Goal: Task Accomplishment & Management: Complete application form

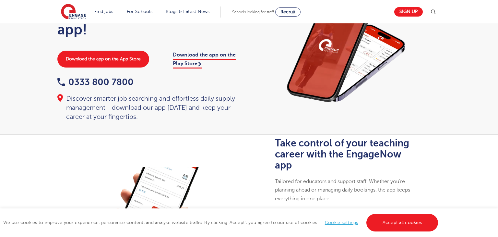
scroll to position [78, 0]
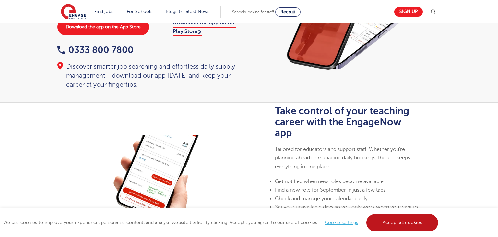
click at [421, 218] on link "Accept all cookies" at bounding box center [402, 223] width 72 height 18
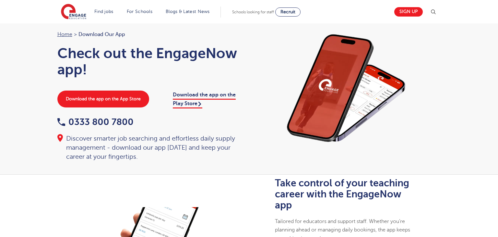
scroll to position [0, 0]
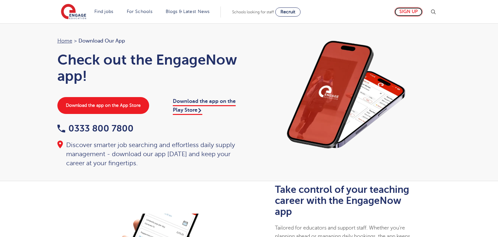
click at [409, 10] on link "Sign up" at bounding box center [408, 11] width 29 height 9
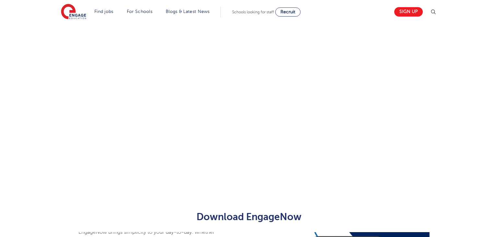
scroll to position [355, 0]
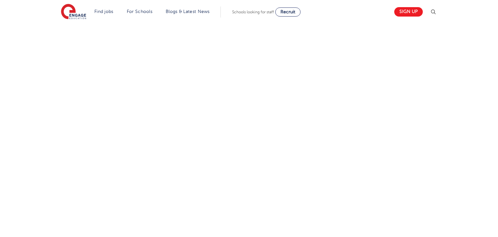
scroll to position [375, 0]
